Goal: Information Seeking & Learning: Learn about a topic

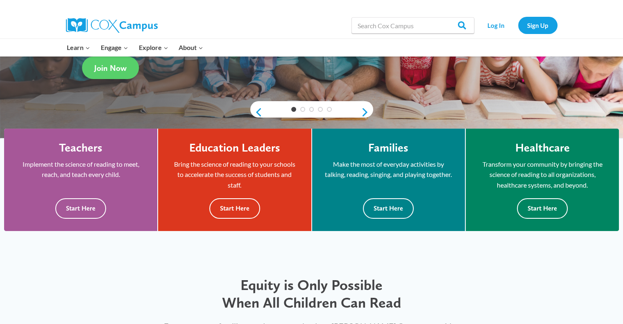
scroll to position [166, 0]
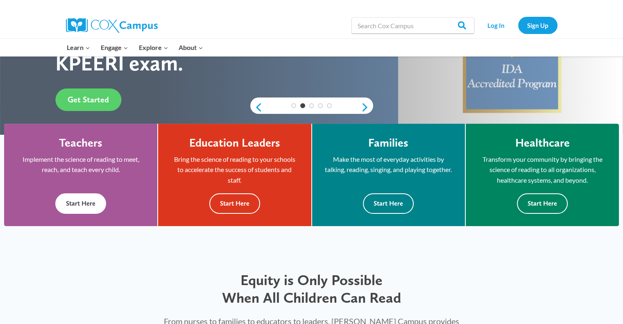
click at [82, 198] on button "Start Here" at bounding box center [80, 203] width 51 height 20
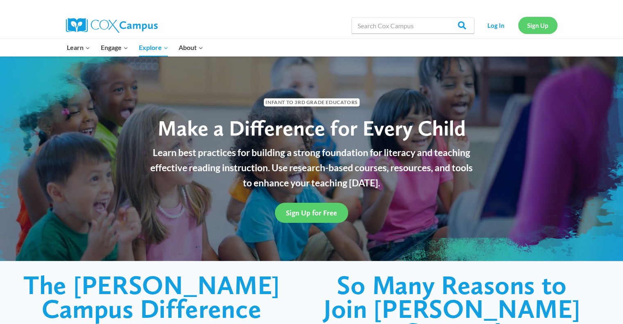
click at [531, 27] on link "Sign Up" at bounding box center [537, 25] width 39 height 17
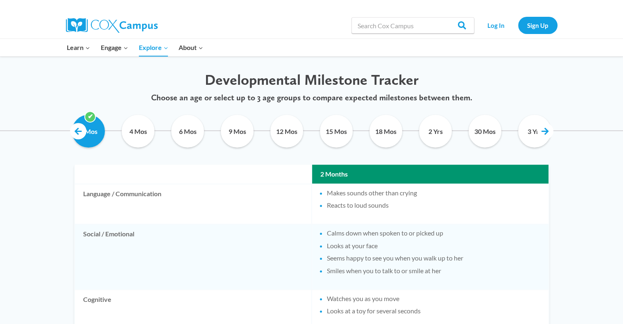
scroll to position [392, 0]
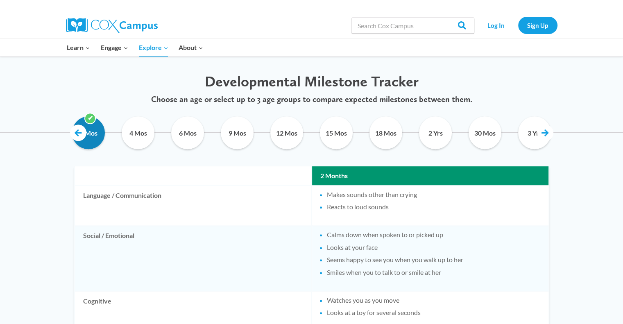
click at [86, 131] on input "2 Mos" at bounding box center [88, 132] width 37 height 33
checkbox input "true"
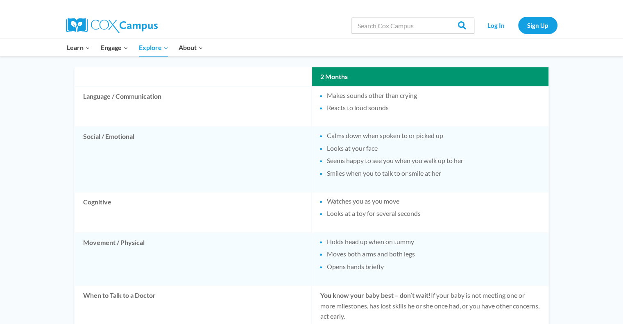
scroll to position [491, 0]
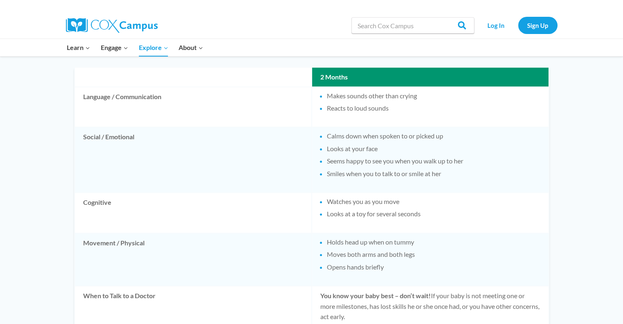
click at [332, 97] on li "Makes sounds other than crying" at bounding box center [433, 95] width 213 height 9
click at [330, 78] on th "2 Months" at bounding box center [430, 77] width 236 height 19
click at [550, 21] on link "Sign Up" at bounding box center [537, 25] width 39 height 17
click at [361, 111] on li "Reacts to loud sounds" at bounding box center [433, 108] width 213 height 9
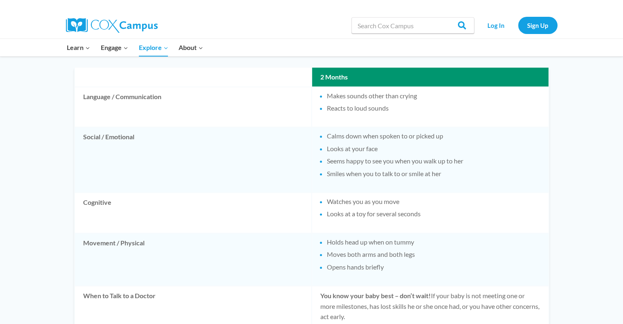
click at [327, 242] on li "Holds head up when on tummy" at bounding box center [433, 241] width 213 height 9
click at [338, 311] on p "You know your baby best – don’t wait! If your baby is not meeting one or more m…" at bounding box center [430, 306] width 220 height 32
click at [355, 111] on li "Reacts to loud sounds" at bounding box center [433, 108] width 213 height 9
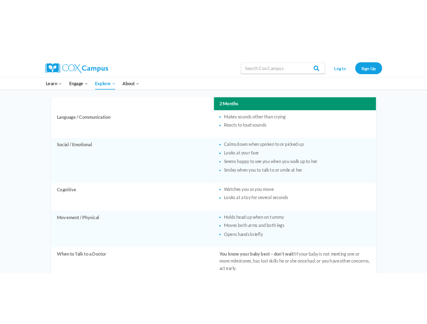
scroll to position [473, 0]
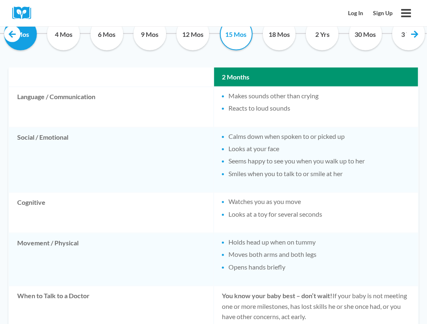
click at [241, 41] on input "15 Mos" at bounding box center [235, 34] width 31 height 33
checkbox input "true"
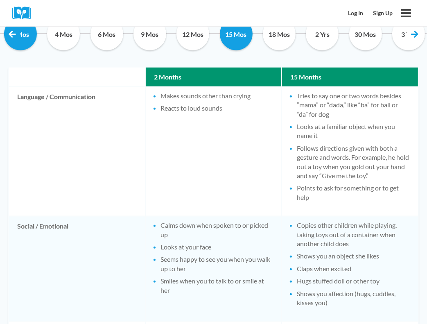
click at [16, 34] on link at bounding box center [12, 34] width 16 height 16
click at [63, 36] on input "4 Mos" at bounding box center [62, 34] width 31 height 33
checkbox input "true"
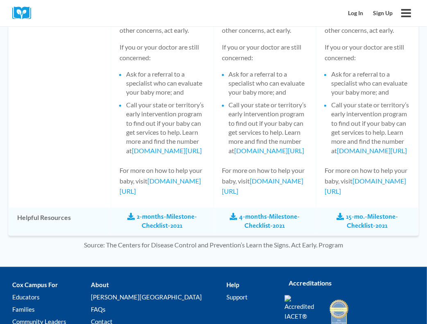
scroll to position [1083, 0]
click at [249, 219] on link "4-months-Milestone-Checklist-2021" at bounding box center [264, 221] width 85 height 18
click at [268, 189] on link "[DOMAIN_NAME][URL]" at bounding box center [262, 186] width 81 height 18
